Goal: Obtain resource: Download file/media

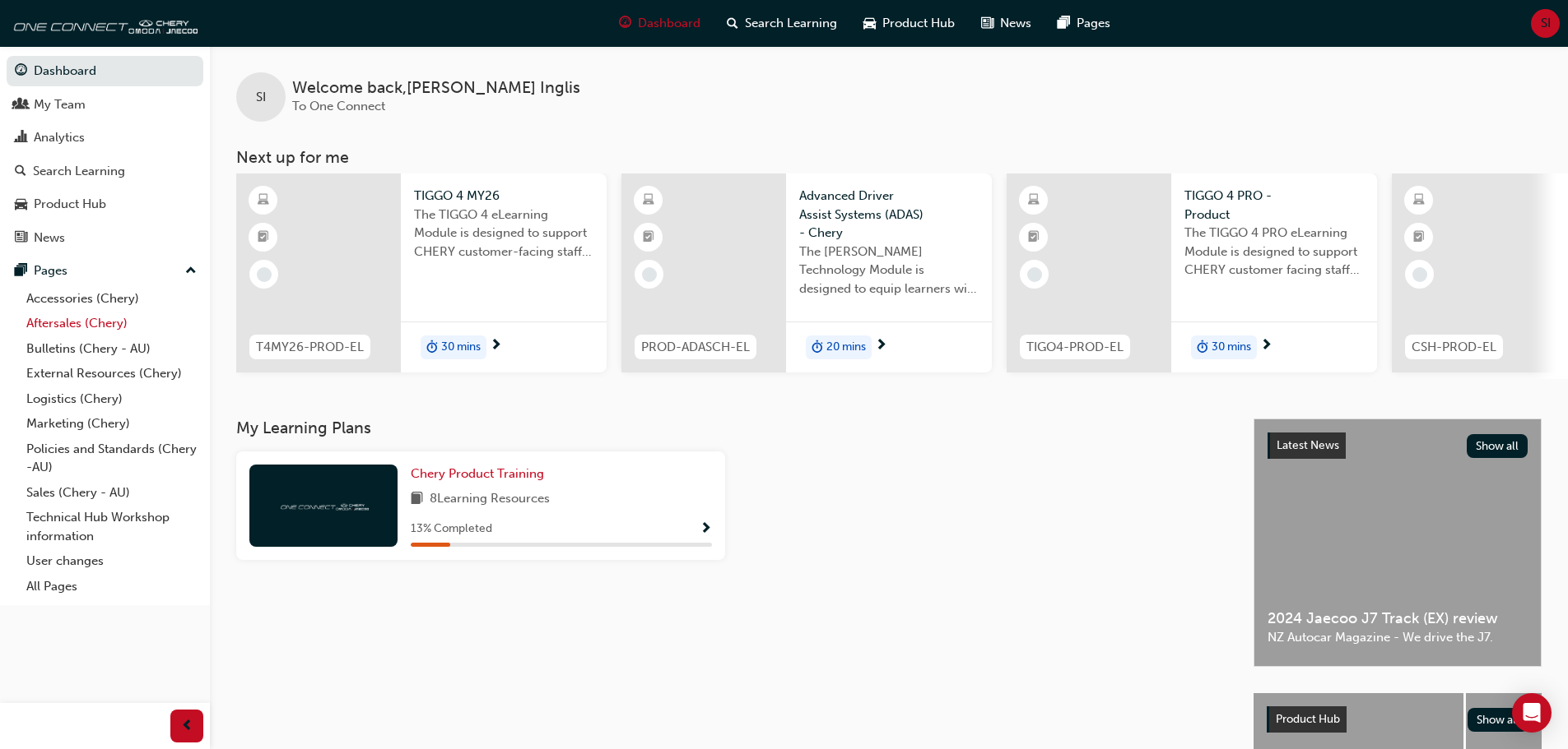
click at [60, 321] on link "Aftersales (Chery)" at bounding box center [112, 323] width 184 height 25
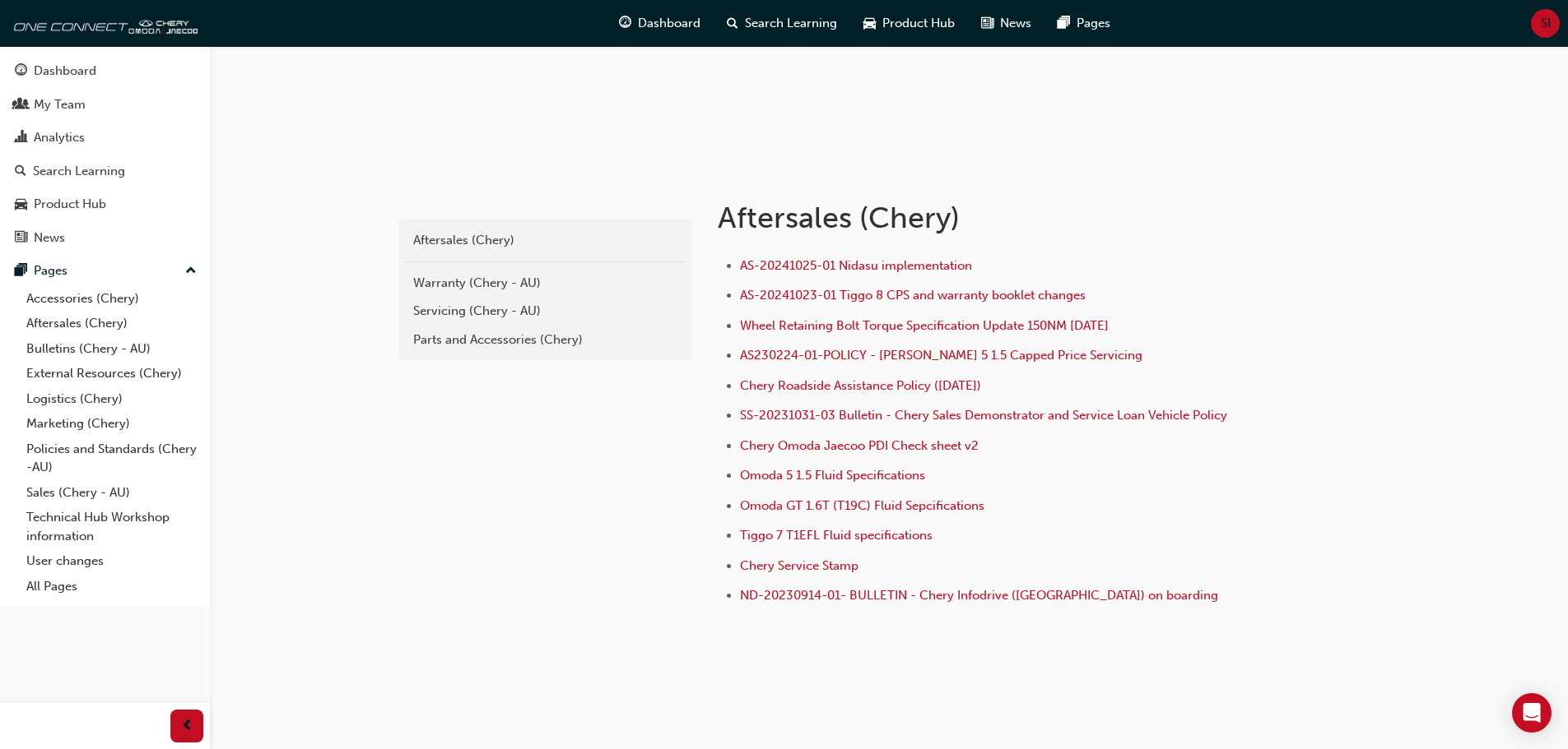
scroll to position [227, 0]
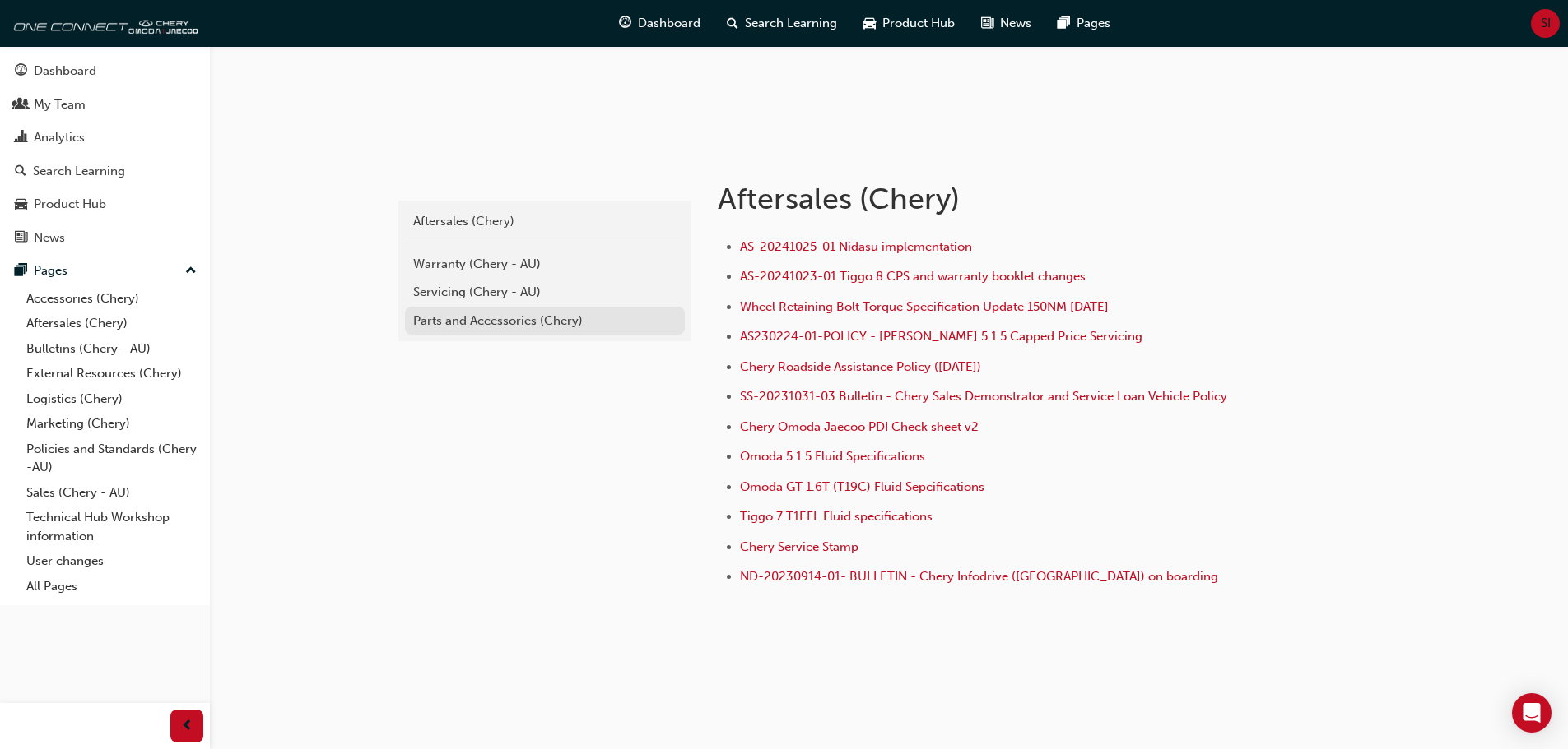
click at [548, 322] on div "Parts and Accessories (Chery)" at bounding box center [545, 322] width 264 height 19
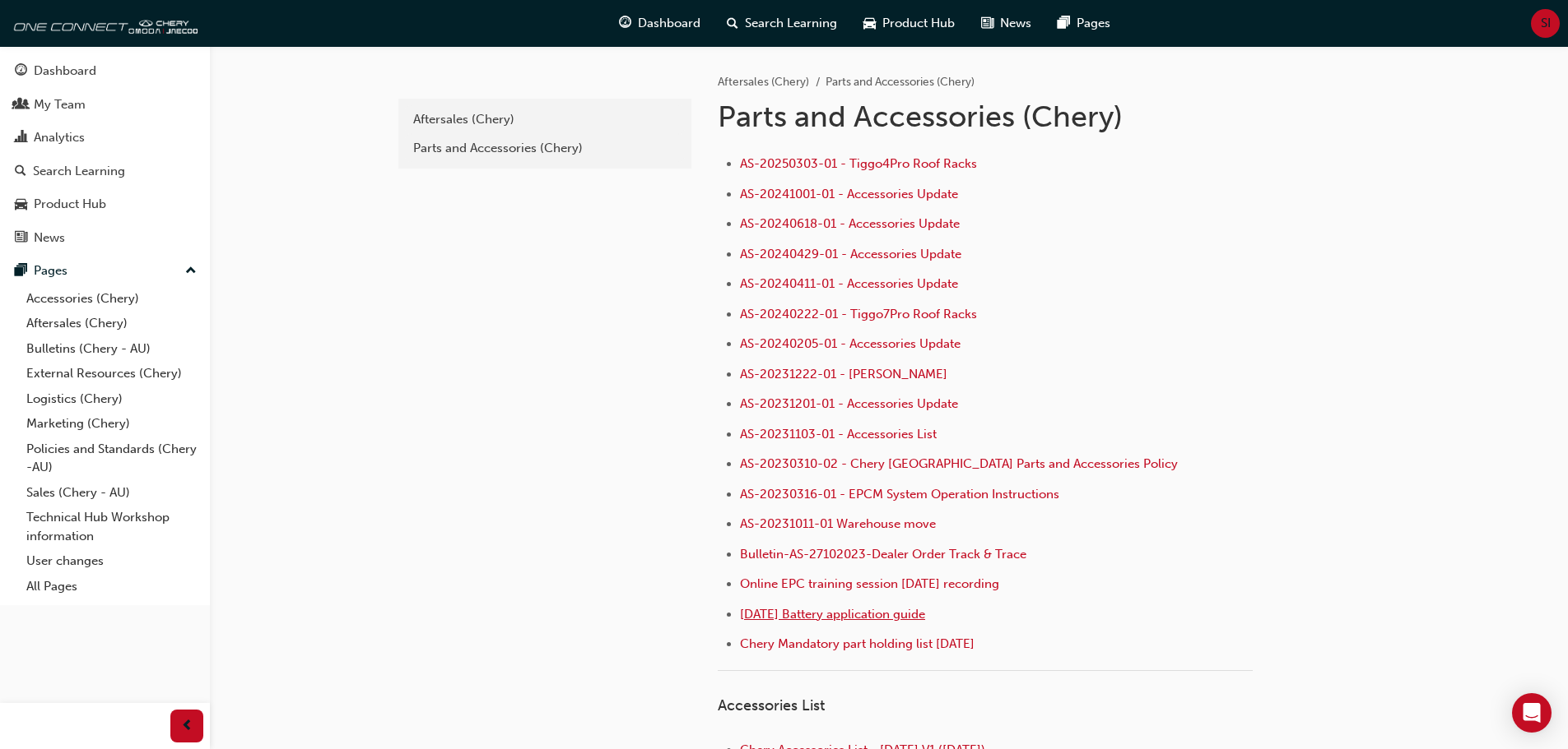
click at [869, 614] on span "[DATE] Battery application guide" at bounding box center [832, 615] width 185 height 15
